Goal: Task Accomplishment & Management: Manage account settings

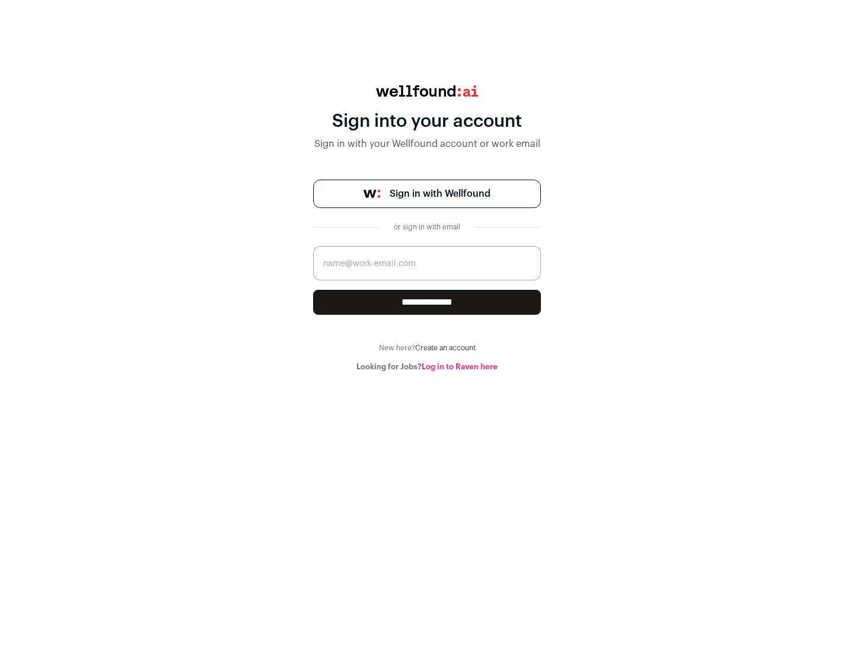
click at [439, 194] on span "Sign in with Wellfound" at bounding box center [439, 194] width 101 height 14
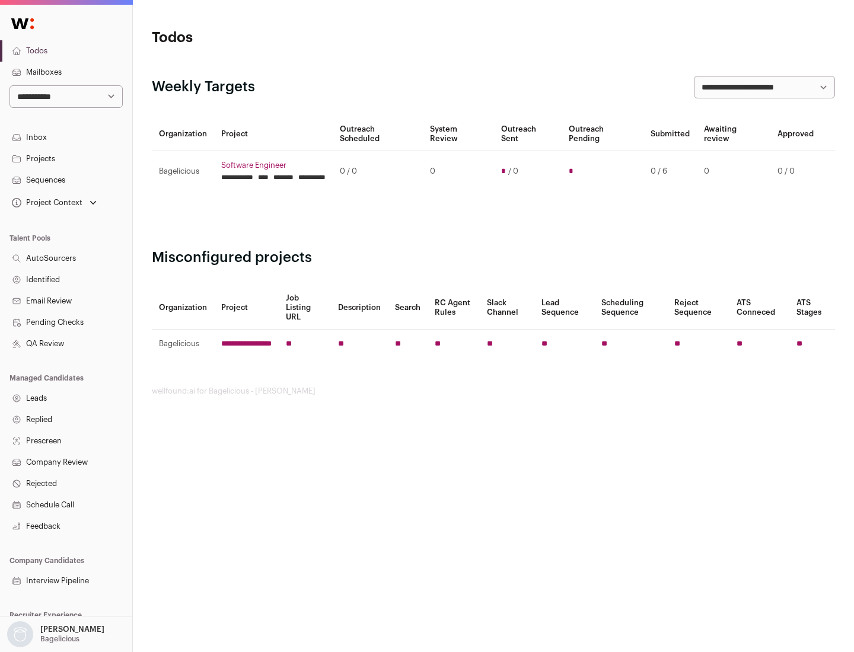
click at [66, 158] on link "Projects" at bounding box center [66, 158] width 132 height 21
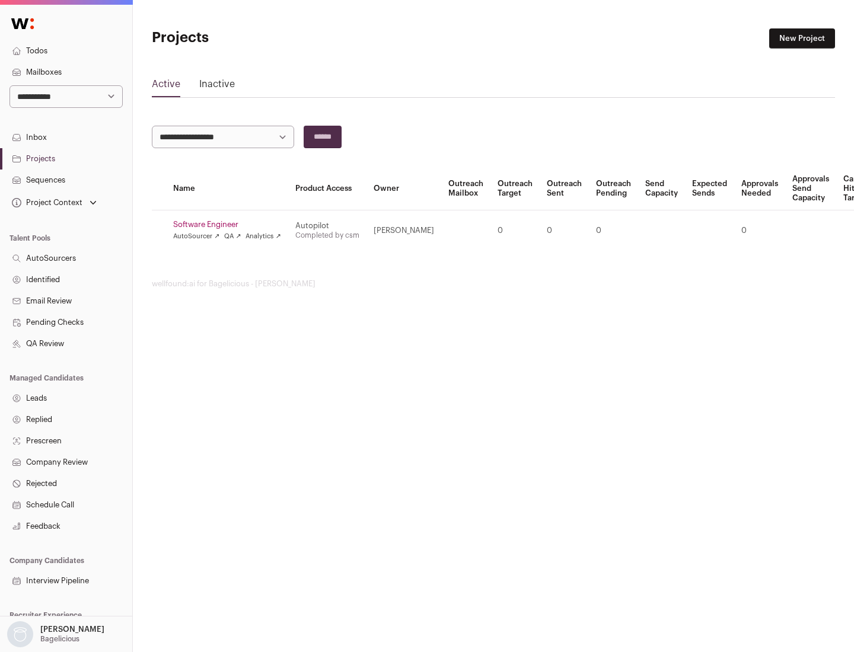
click at [231, 225] on link "Software Engineer" at bounding box center [227, 224] width 108 height 9
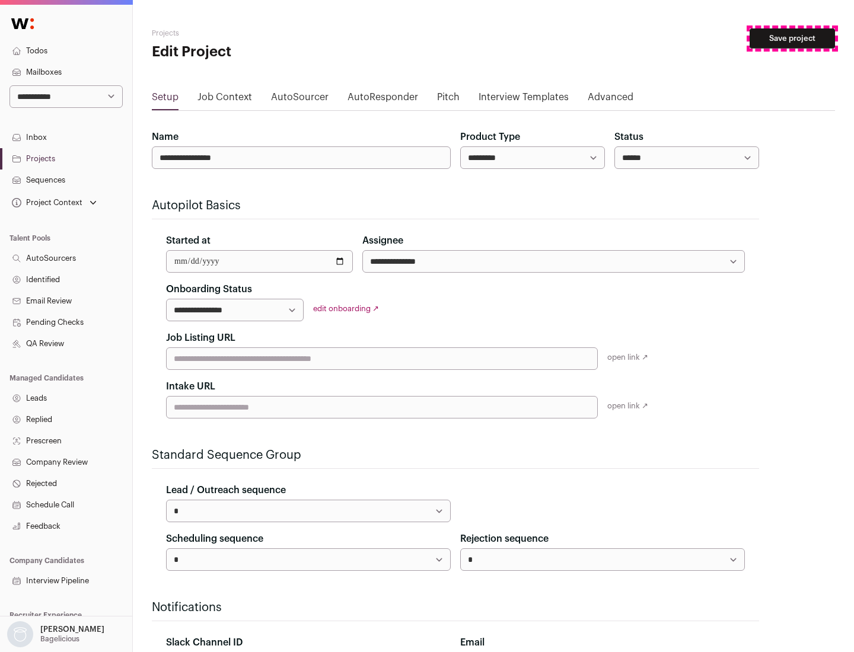
click at [792, 39] on button "Save project" at bounding box center [791, 38] width 85 height 20
